Goal: Task Accomplishment & Management: Use online tool/utility

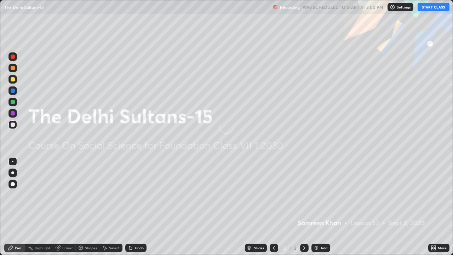
scroll to position [255, 453]
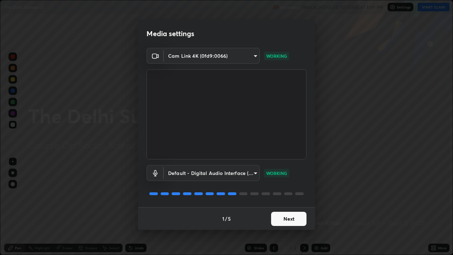
click at [292, 217] on button "Next" at bounding box center [288, 219] width 35 height 14
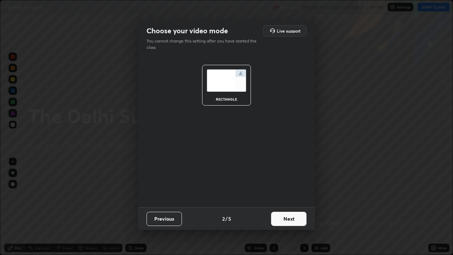
click at [291, 220] on button "Next" at bounding box center [288, 219] width 35 height 14
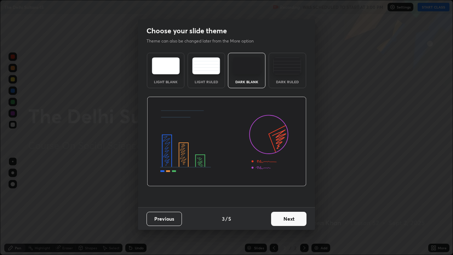
click at [289, 220] on button "Next" at bounding box center [288, 219] width 35 height 14
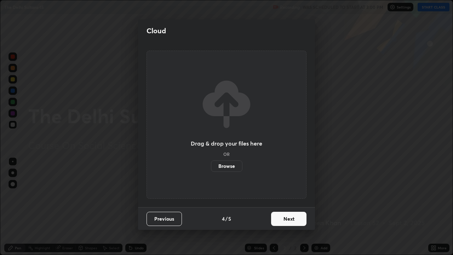
click at [288, 219] on button "Next" at bounding box center [288, 219] width 35 height 14
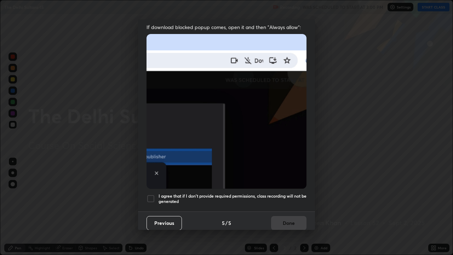
scroll to position [144, 0]
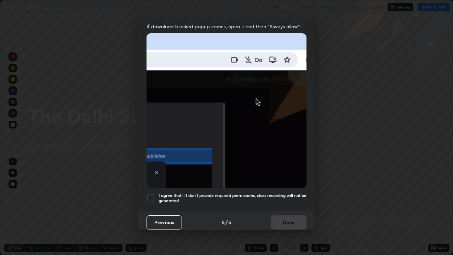
click at [154, 197] on div at bounding box center [151, 198] width 8 height 8
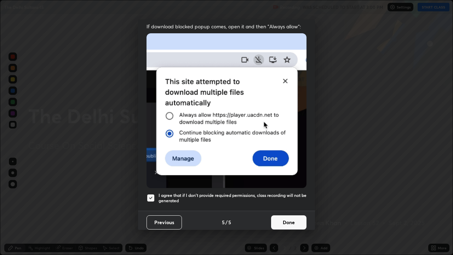
click at [284, 221] on button "Done" at bounding box center [288, 222] width 35 height 14
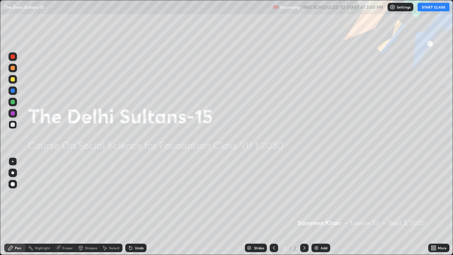
click at [425, 9] on button "START CLASS" at bounding box center [434, 7] width 32 height 8
click at [435, 248] on icon at bounding box center [434, 248] width 6 height 6
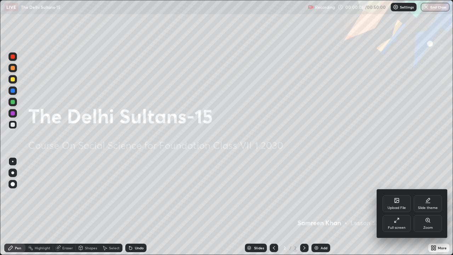
click at [402, 200] on div "Upload File" at bounding box center [397, 203] width 28 height 17
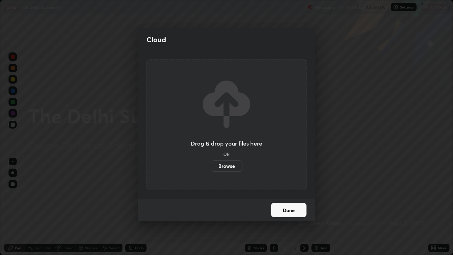
click at [240, 170] on label "Browse" at bounding box center [227, 165] width 32 height 11
click at [211, 170] on input "Browse" at bounding box center [211, 165] width 0 height 11
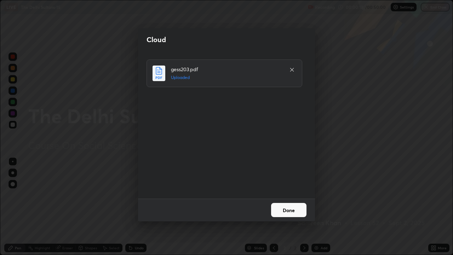
click at [286, 211] on button "Done" at bounding box center [288, 210] width 35 height 14
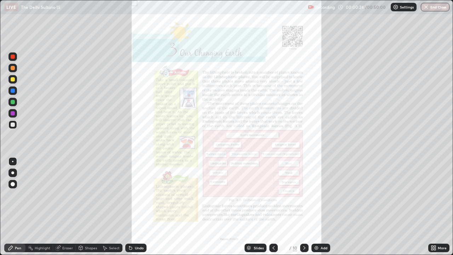
click at [305, 246] on icon at bounding box center [305, 248] width 6 height 6
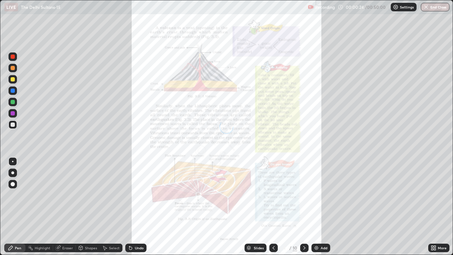
click at [304, 247] on icon at bounding box center [305, 248] width 2 height 4
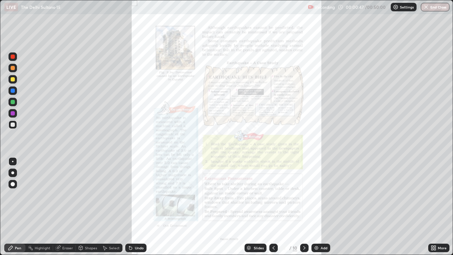
click at [305, 248] on icon at bounding box center [305, 248] width 2 height 4
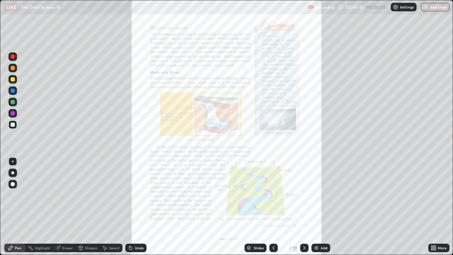
click at [304, 248] on icon at bounding box center [305, 248] width 6 height 6
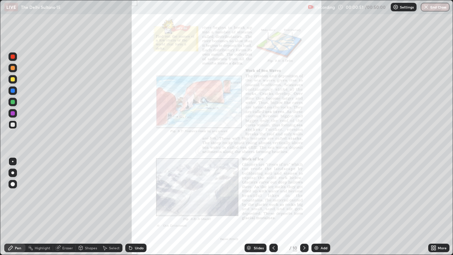
click at [273, 248] on icon at bounding box center [274, 248] width 6 height 6
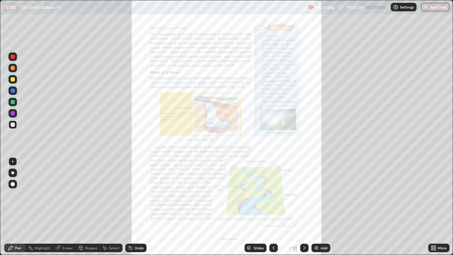
click at [435, 249] on icon at bounding box center [435, 249] width 2 height 2
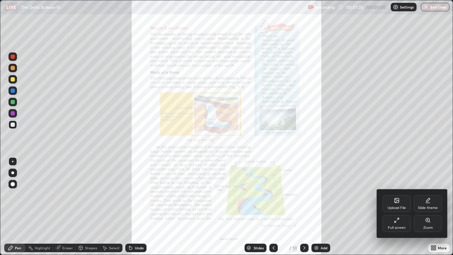
click at [399, 221] on icon at bounding box center [397, 220] width 6 height 6
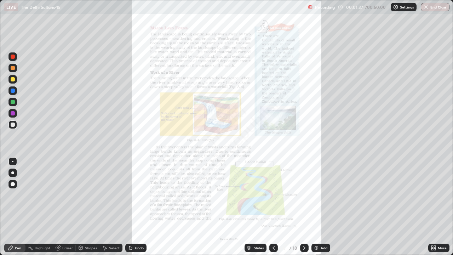
click at [438, 245] on div "More" at bounding box center [439, 248] width 21 height 8
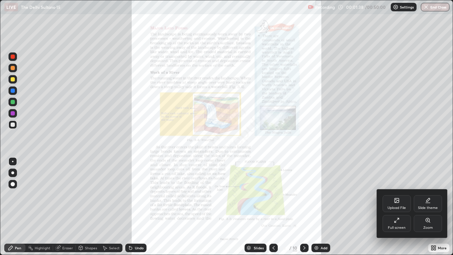
click at [433, 226] on div "Zoom" at bounding box center [428, 223] width 28 height 17
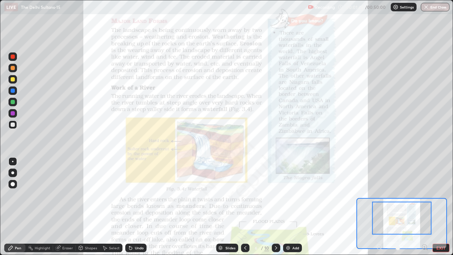
click at [424, 247] on icon at bounding box center [425, 247] width 2 height 0
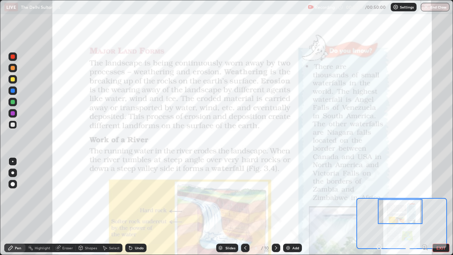
click at [12, 81] on div at bounding box center [13, 79] width 4 height 4
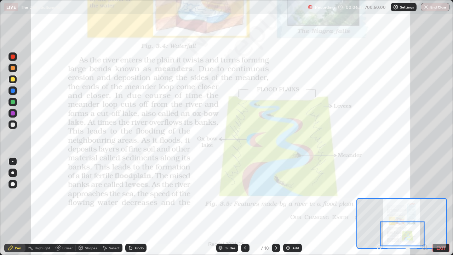
click at [274, 247] on icon at bounding box center [276, 248] width 6 height 6
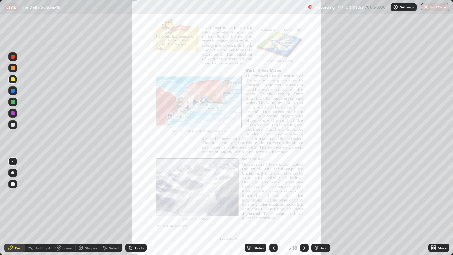
click at [274, 249] on icon at bounding box center [274, 248] width 2 height 4
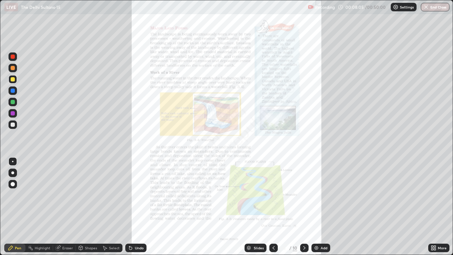
click at [440, 251] on div "More" at bounding box center [439, 248] width 21 height 8
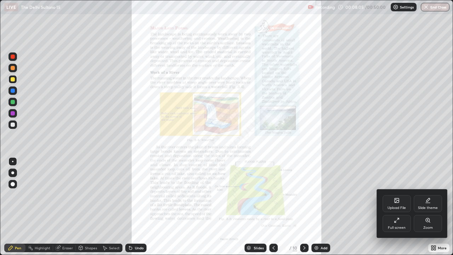
click at [428, 226] on div "Zoom" at bounding box center [429, 228] width 10 height 4
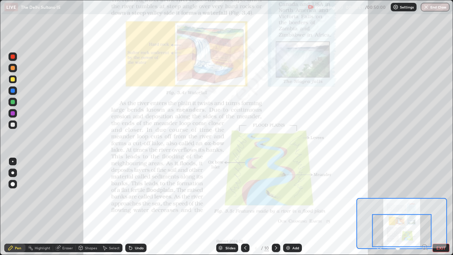
click at [425, 247] on div at bounding box center [402, 230] width 59 height 33
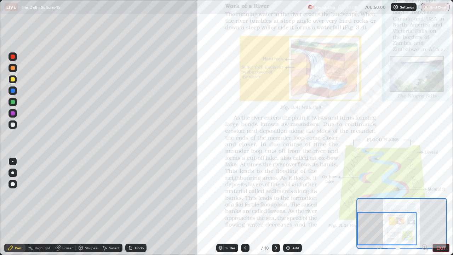
click at [424, 247] on icon at bounding box center [424, 247] width 7 height 7
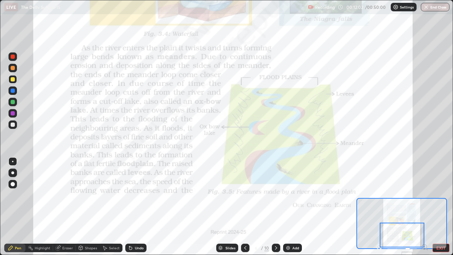
click at [8, 246] on icon at bounding box center [11, 248] width 6 height 6
click at [6, 248] on div "Pen" at bounding box center [14, 248] width 21 height 8
click at [438, 250] on button "EXIT" at bounding box center [441, 248] width 17 height 8
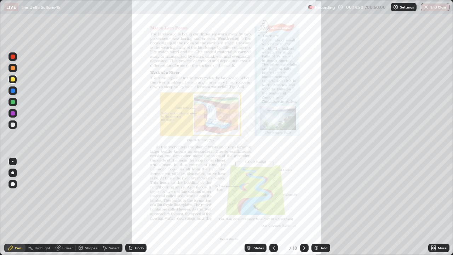
click at [432, 249] on icon at bounding box center [433, 249] width 2 height 2
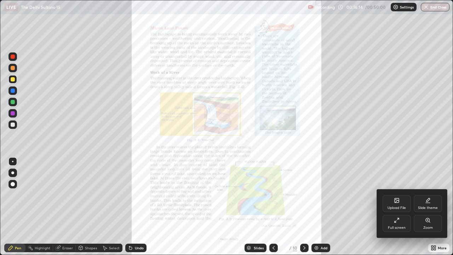
click at [428, 225] on div "Zoom" at bounding box center [428, 223] width 28 height 17
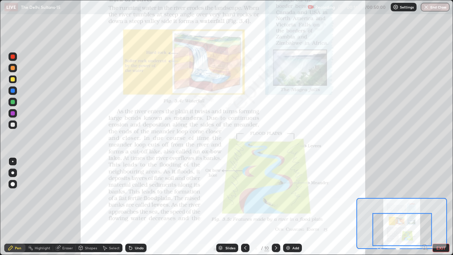
click at [425, 247] on icon at bounding box center [425, 247] width 2 height 0
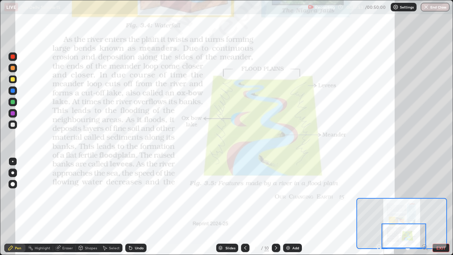
click at [276, 248] on icon at bounding box center [276, 248] width 6 height 6
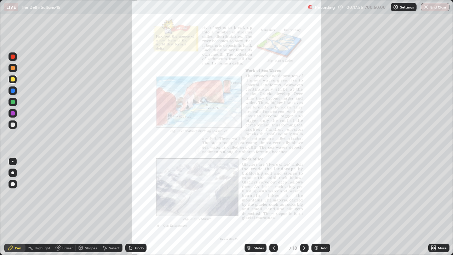
click at [432, 249] on icon at bounding box center [433, 249] width 2 height 2
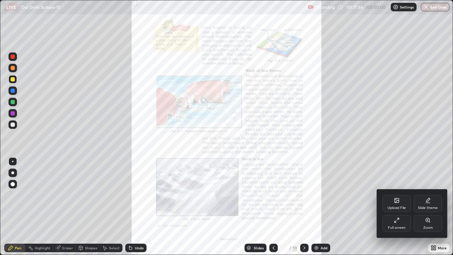
click at [426, 224] on div "Zoom" at bounding box center [428, 223] width 28 height 17
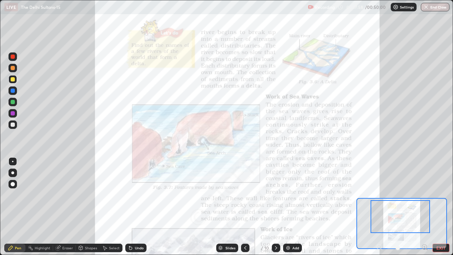
click at [424, 248] on icon at bounding box center [424, 247] width 7 height 7
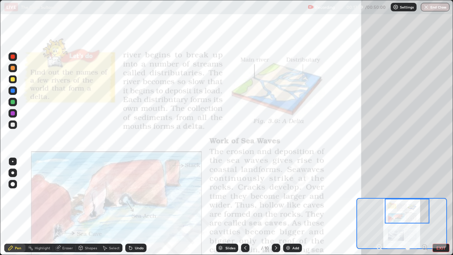
click at [427, 249] on icon at bounding box center [426, 249] width 1 height 1
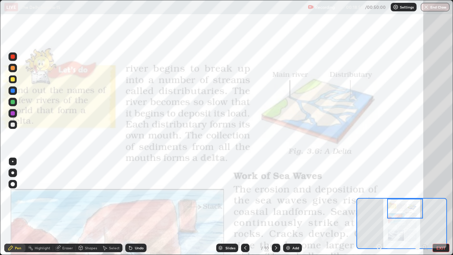
click at [289, 246] on img at bounding box center [288, 248] width 6 height 6
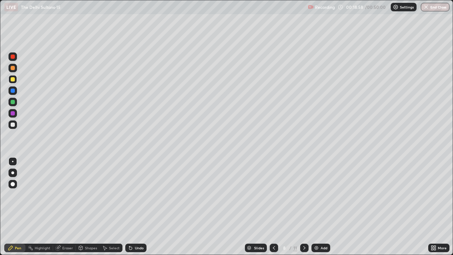
click at [14, 91] on div at bounding box center [13, 91] width 4 height 4
click at [37, 250] on div "Highlight" at bounding box center [39, 248] width 28 height 8
click at [16, 249] on div "Pen" at bounding box center [18, 248] width 6 height 4
click at [13, 80] on div at bounding box center [13, 79] width 4 height 4
click at [272, 248] on icon at bounding box center [274, 248] width 6 height 6
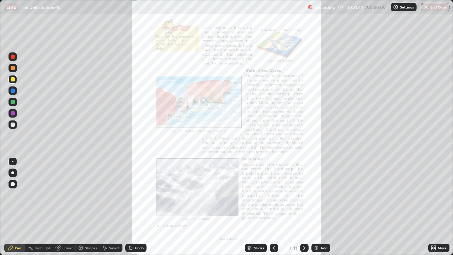
click at [441, 251] on div "More" at bounding box center [439, 248] width 21 height 8
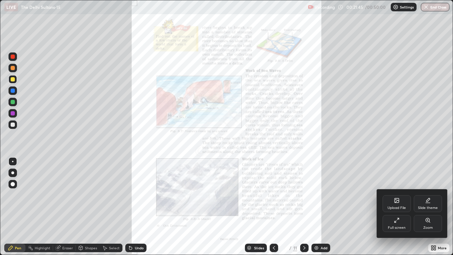
click at [431, 226] on div "Zoom" at bounding box center [429, 228] width 10 height 4
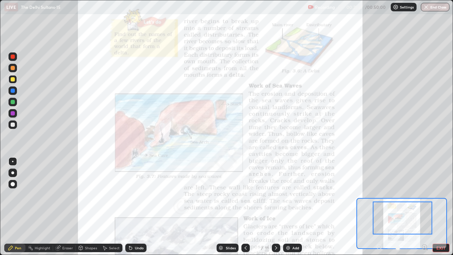
click at [425, 247] on icon at bounding box center [425, 247] width 2 height 0
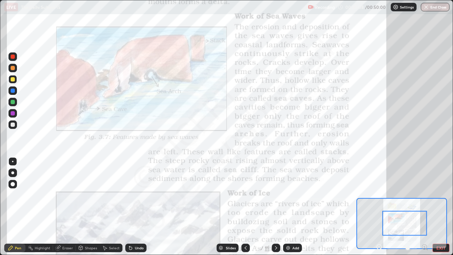
click at [379, 247] on icon at bounding box center [380, 247] width 2 height 0
click at [377, 247] on div at bounding box center [402, 248] width 52 height 8
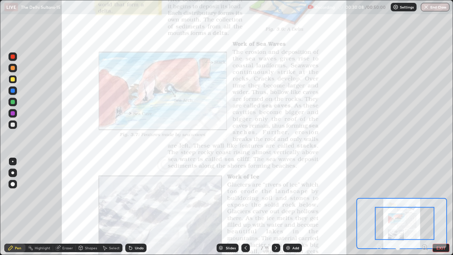
click at [378, 246] on div at bounding box center [402, 248] width 52 height 8
click at [380, 247] on div at bounding box center [402, 248] width 52 height 8
click at [381, 247] on div at bounding box center [402, 248] width 52 height 8
click at [379, 249] on div at bounding box center [402, 248] width 52 height 8
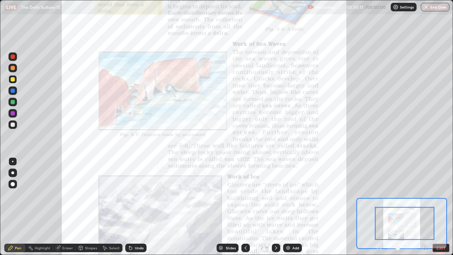
click at [379, 248] on div at bounding box center [402, 248] width 52 height 8
click at [378, 249] on div at bounding box center [402, 248] width 52 height 8
click at [245, 248] on icon at bounding box center [246, 248] width 6 height 6
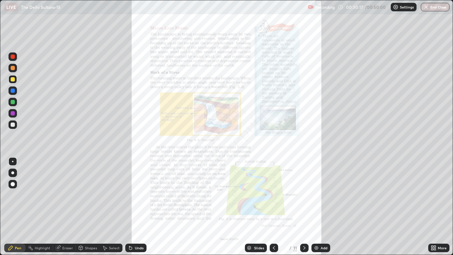
click at [304, 246] on icon at bounding box center [305, 248] width 6 height 6
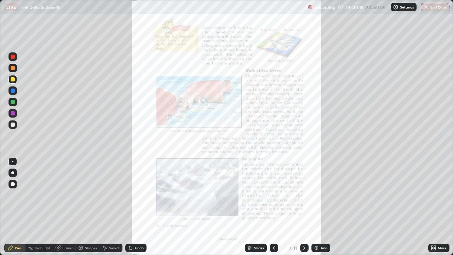
click at [433, 247] on icon at bounding box center [433, 247] width 2 height 2
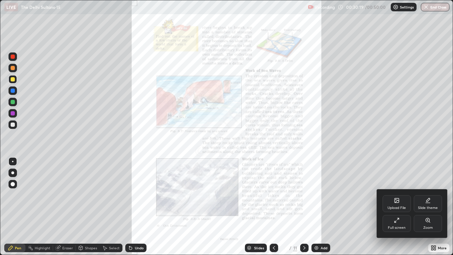
click at [398, 202] on icon at bounding box center [397, 200] width 4 height 4
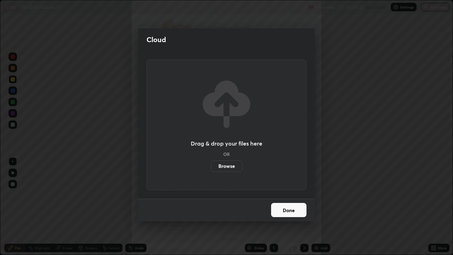
click at [237, 166] on label "Browse" at bounding box center [227, 165] width 32 height 11
click at [211, 166] on input "Browse" at bounding box center [211, 165] width 0 height 11
click at [286, 214] on button "Done" at bounding box center [288, 210] width 35 height 14
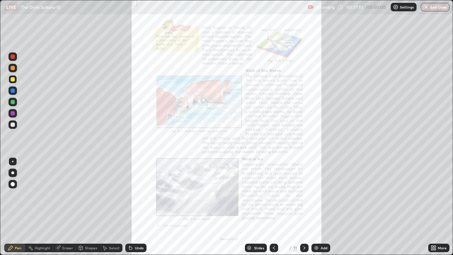
click at [302, 247] on icon at bounding box center [305, 248] width 6 height 6
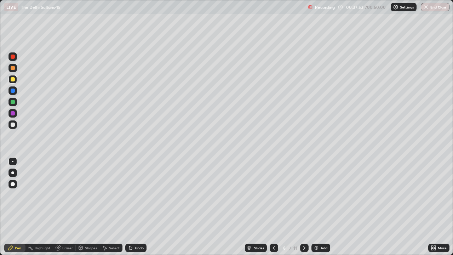
click at [304, 248] on icon at bounding box center [305, 248] width 6 height 6
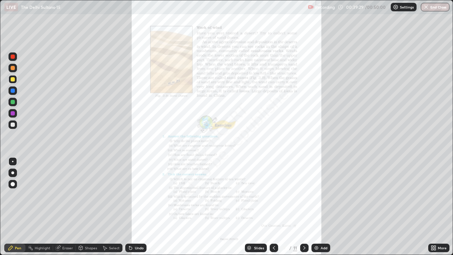
click at [277, 247] on div at bounding box center [274, 248] width 8 height 8
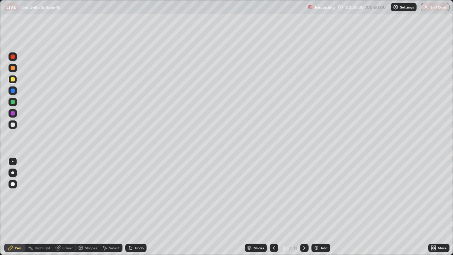
click at [271, 250] on icon at bounding box center [274, 248] width 6 height 6
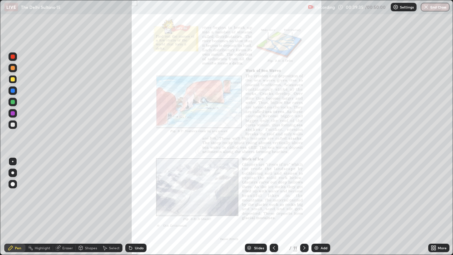
click at [307, 249] on div at bounding box center [304, 248] width 8 height 8
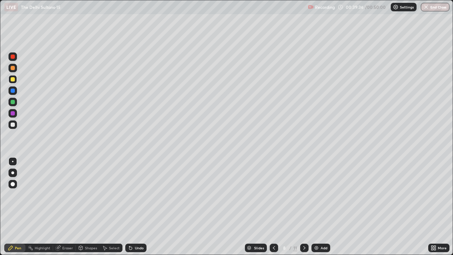
click at [304, 249] on icon at bounding box center [305, 248] width 2 height 4
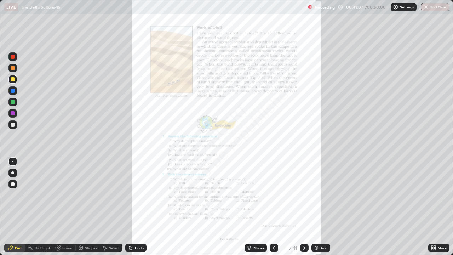
click at [303, 249] on icon at bounding box center [305, 248] width 6 height 6
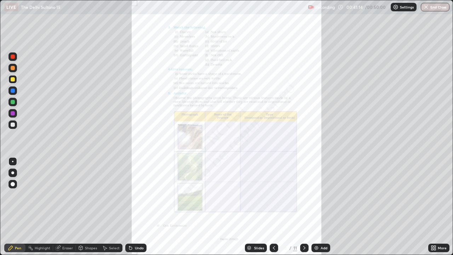
click at [304, 248] on icon at bounding box center [305, 248] width 6 height 6
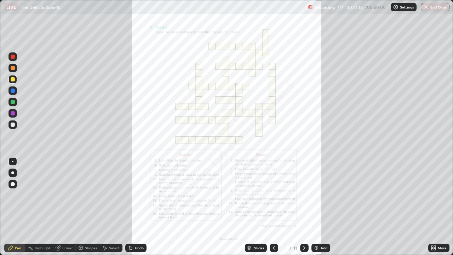
click at [277, 249] on div at bounding box center [274, 248] width 8 height 8
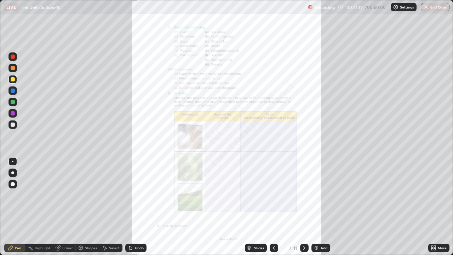
click at [277, 249] on div at bounding box center [274, 248] width 8 height 8
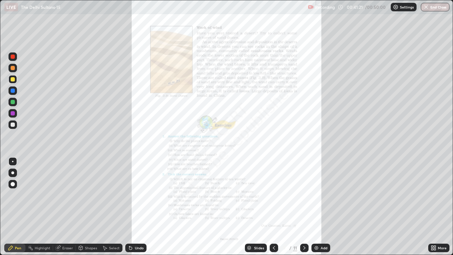
click at [249, 251] on div "Slides" at bounding box center [256, 248] width 22 height 8
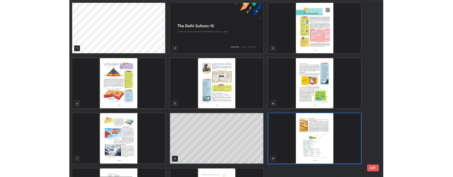
scroll to position [252, 449]
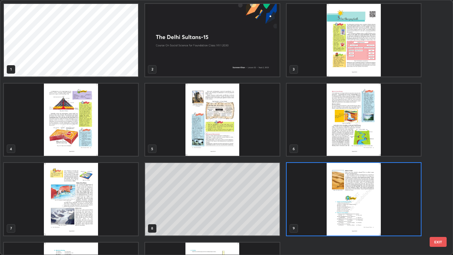
click at [440, 242] on button "EXIT" at bounding box center [438, 242] width 17 height 10
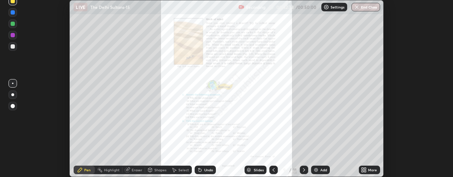
scroll to position [35240, 34963]
click at [370, 7] on button "End Class" at bounding box center [366, 7] width 29 height 8
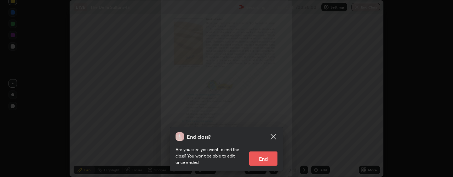
click at [274, 134] on icon at bounding box center [273, 136] width 8 height 8
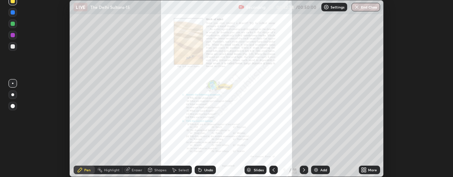
click at [368, 5] on button "End Class" at bounding box center [366, 7] width 29 height 8
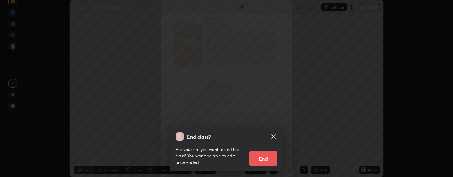
click at [259, 162] on button "End" at bounding box center [263, 158] width 28 height 14
